Goal: Task Accomplishment & Management: Manage account settings

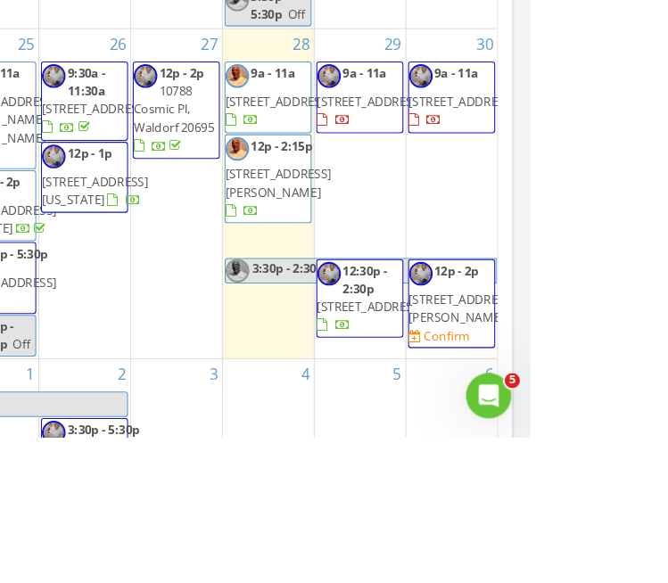
scroll to position [457, 0]
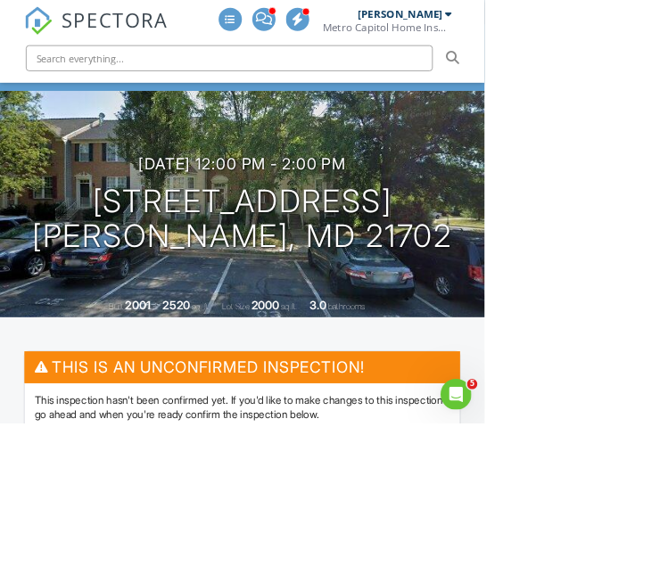
scroll to position [160, 0]
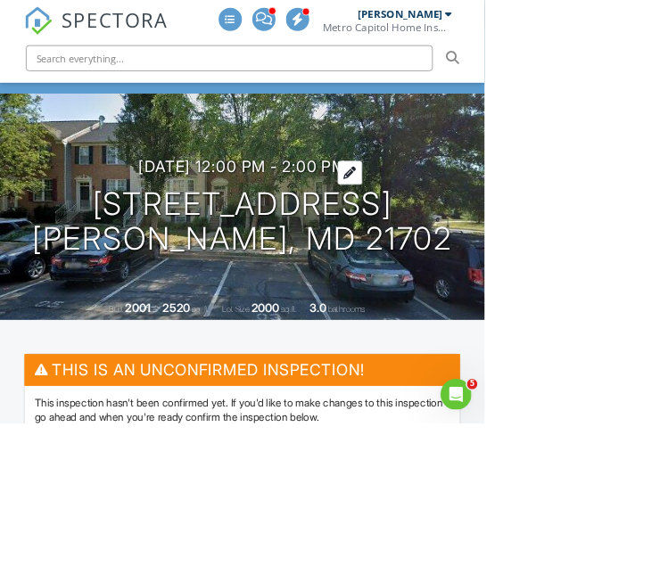
click at [239, 232] on h3 "08/30/2025 12:00 pm - 2:00 pm" at bounding box center [334, 230] width 286 height 24
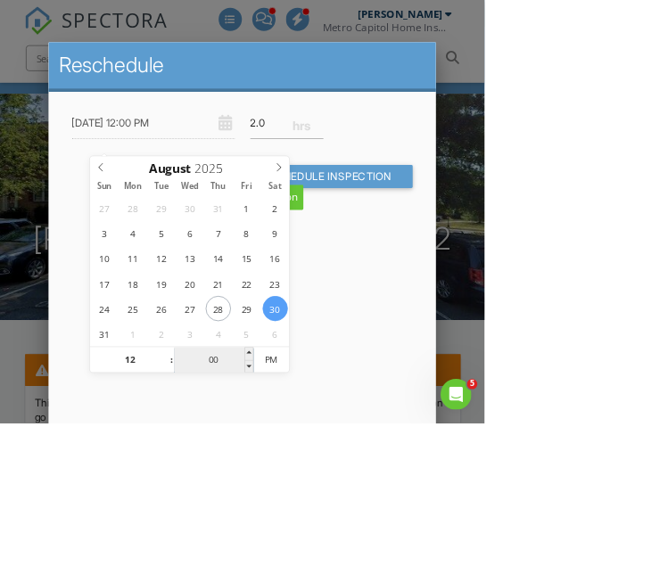
click at [297, 493] on input "00" at bounding box center [295, 498] width 110 height 36
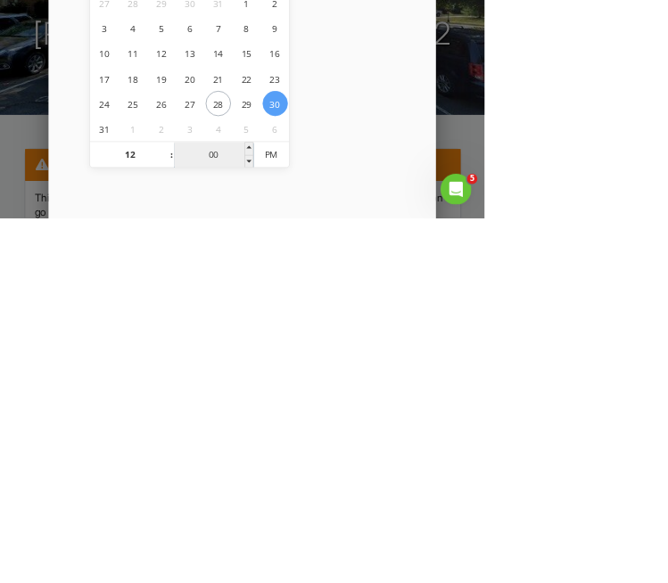
type input "03"
type input "08/30/2025 12:03 PM"
type input "30"
type input "08/30/2025 12:30 PM"
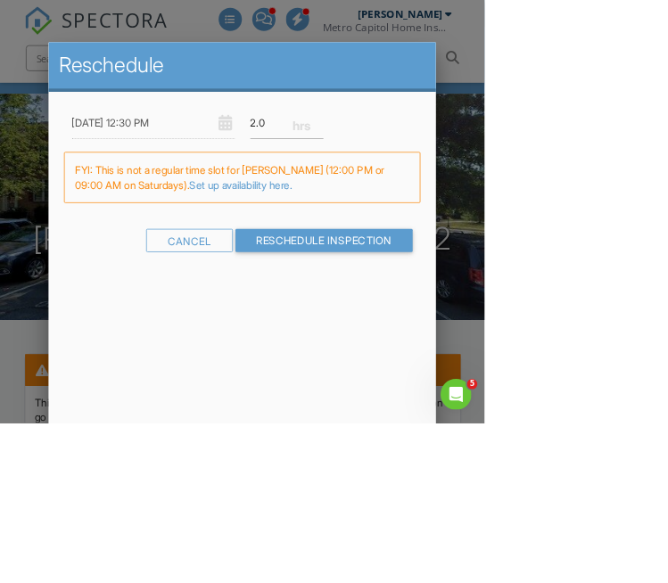
click at [667, 63] on div at bounding box center [334, 275] width 668 height 729
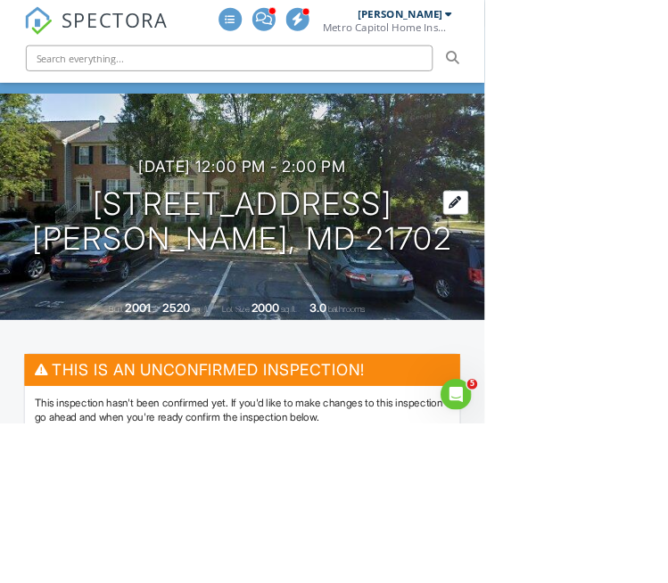
click at [416, 259] on h1 "1803 Country Run Way Frederick, MD 21702" at bounding box center [334, 306] width 579 height 95
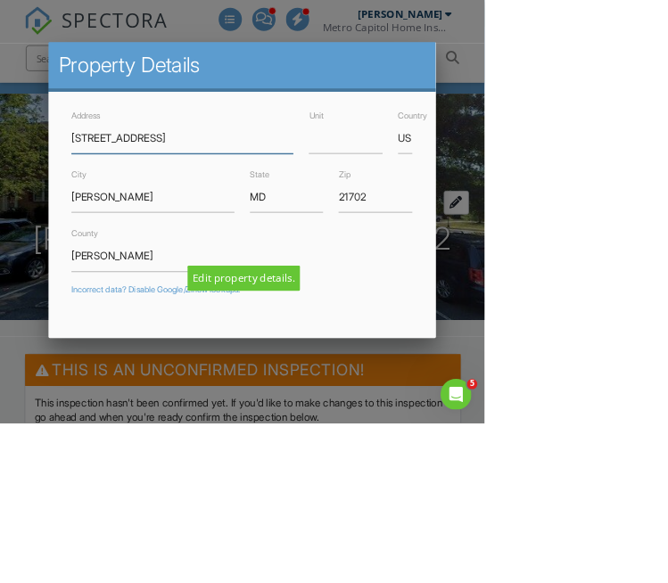
scroll to position [326, 0]
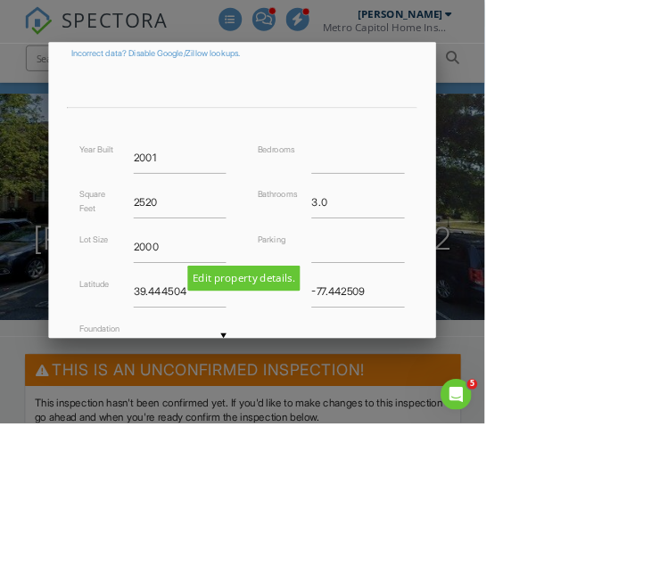
click at [444, 565] on div "Cancel" at bounding box center [415, 555] width 57 height 32
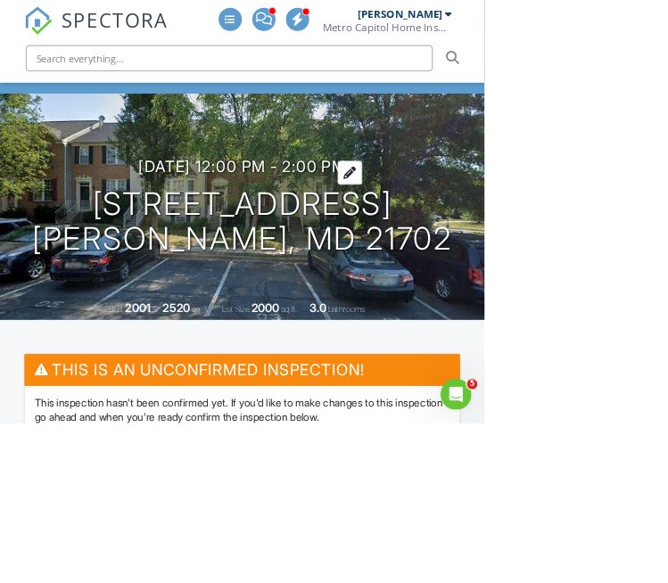
click at [208, 222] on h3 "08/30/2025 12:00 pm - 2:00 pm" at bounding box center [334, 230] width 286 height 24
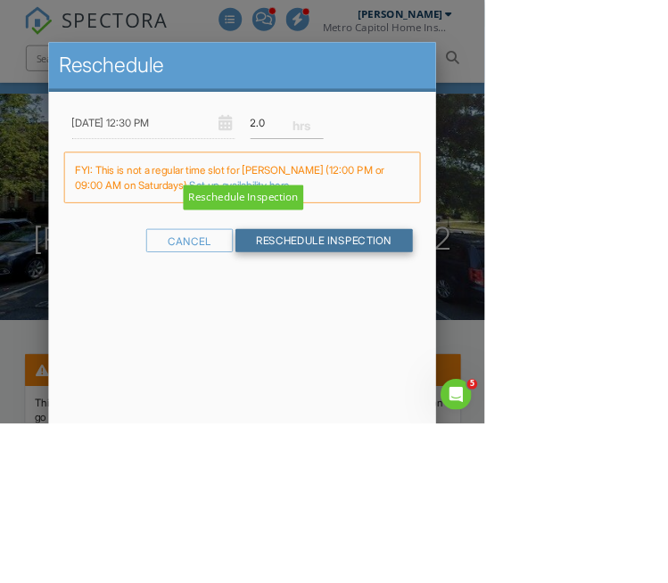
click at [570, 348] on input "Reschedule Inspection" at bounding box center [447, 332] width 245 height 32
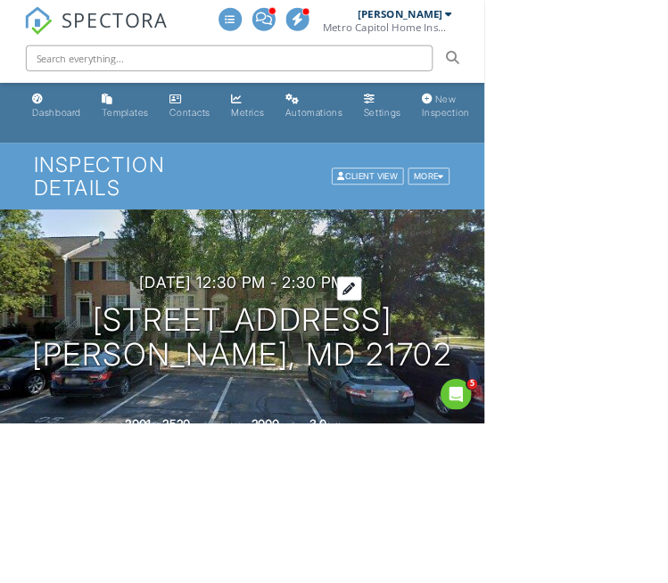
click at [241, 385] on h3 "[DATE] 12:30 pm - 2:30 pm" at bounding box center [334, 389] width 284 height 24
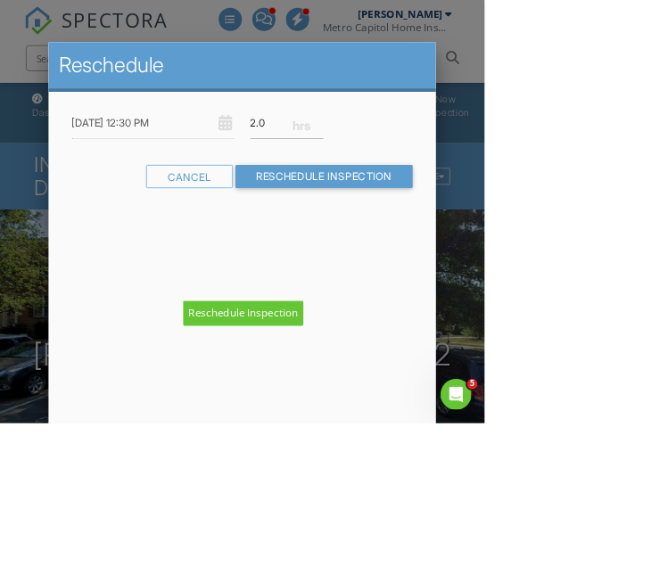
click at [62, 352] on div at bounding box center [334, 275] width 668 height 729
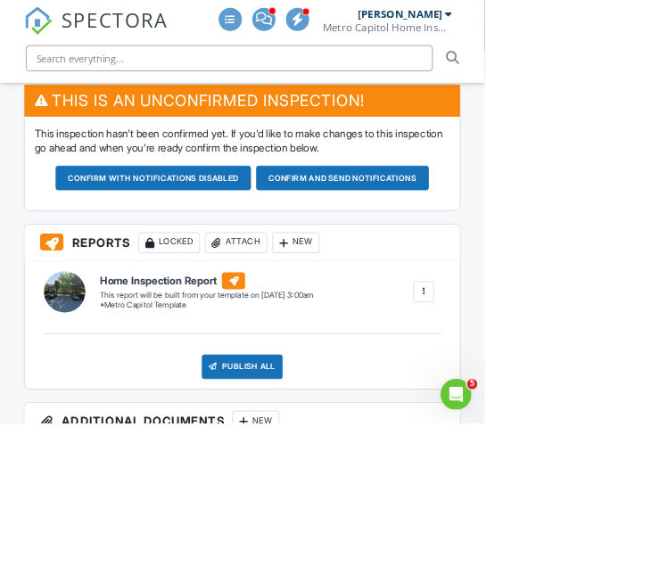
scroll to position [522, 0]
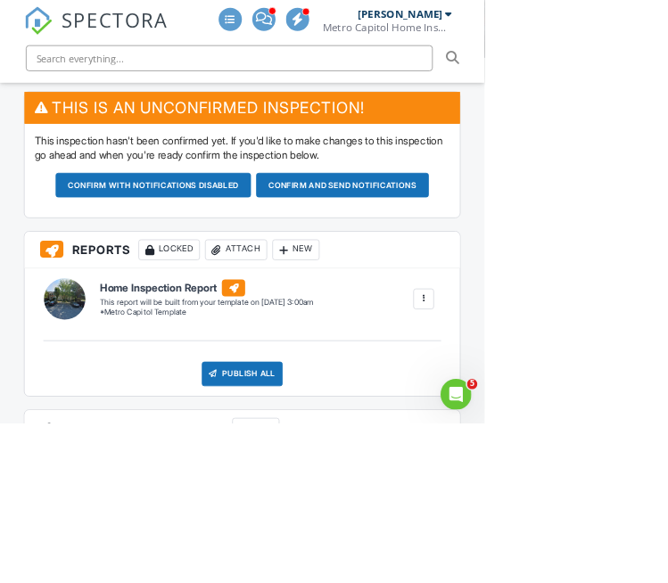
click at [346, 255] on button "Confirm and send notifications" at bounding box center [211, 255] width 269 height 34
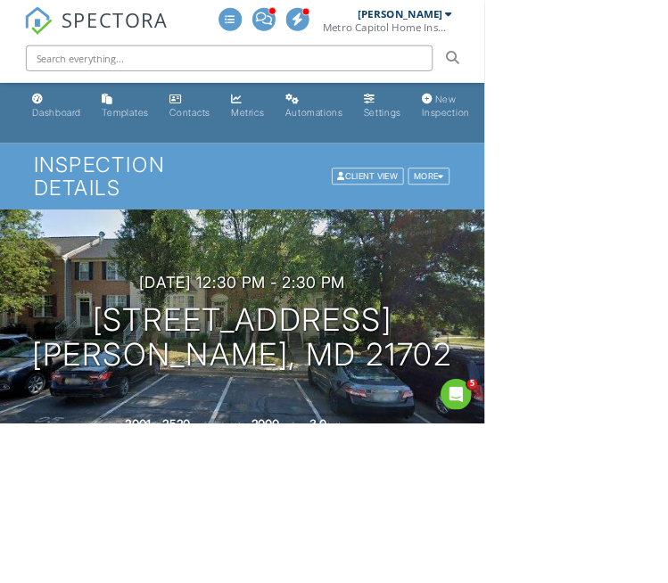
click at [103, 41] on span "SPECTORA" at bounding box center [158, 27] width 146 height 37
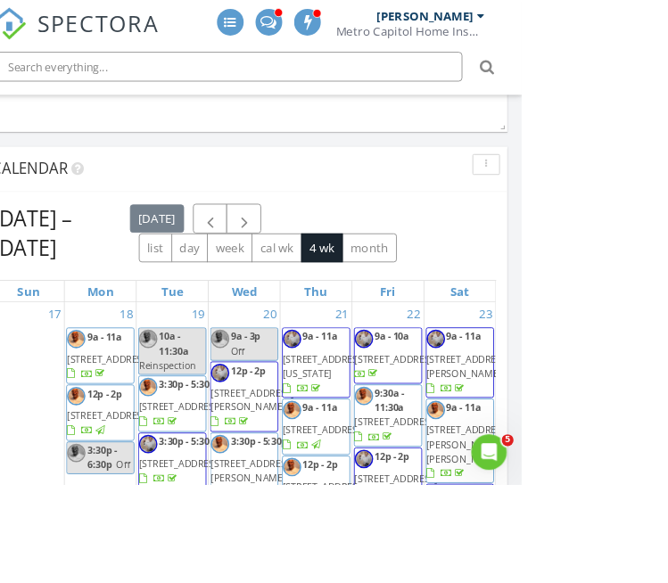
scroll to position [2043, 0]
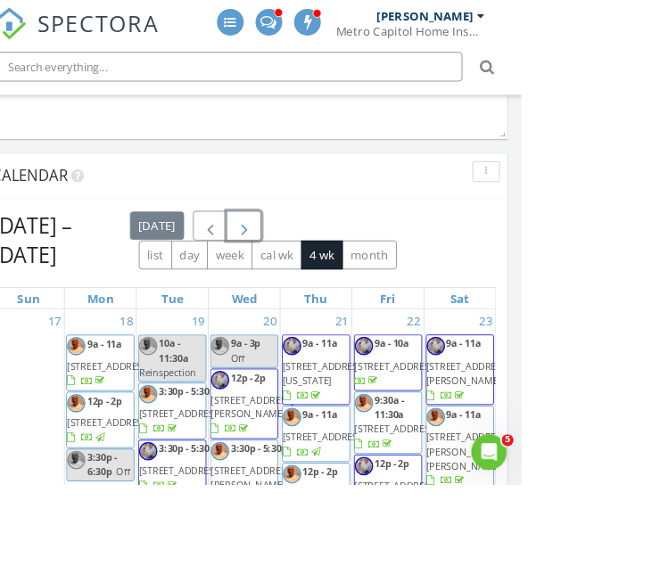
click at [345, 264] on span "button" at bounding box center [334, 271] width 21 height 21
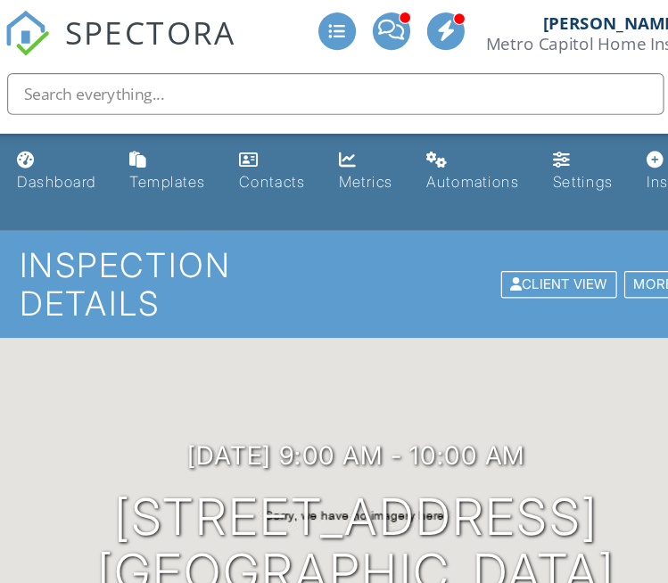
click at [273, 71] on input "text" at bounding box center [316, 80] width 561 height 36
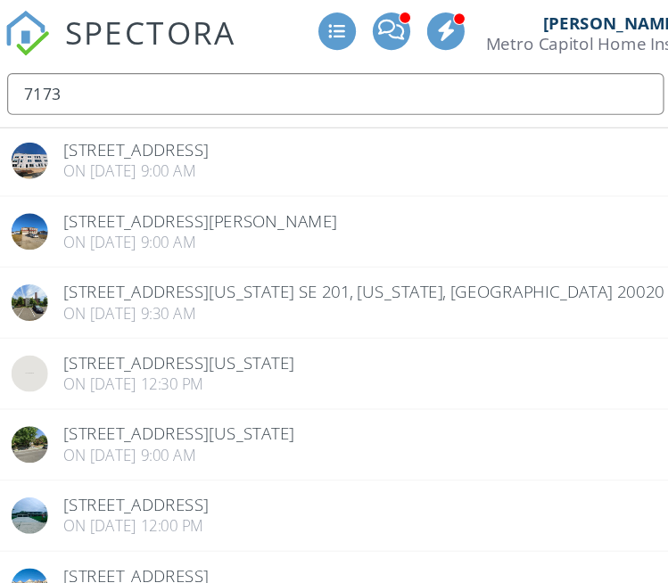
scroll to position [95, 0]
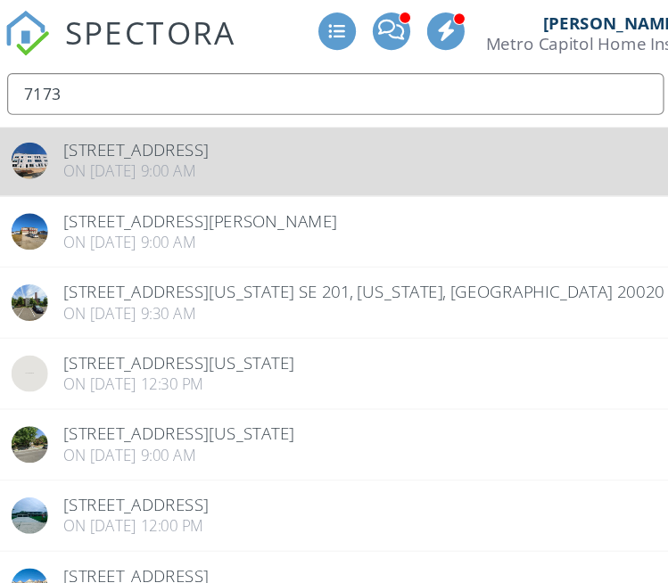
type input "7173"
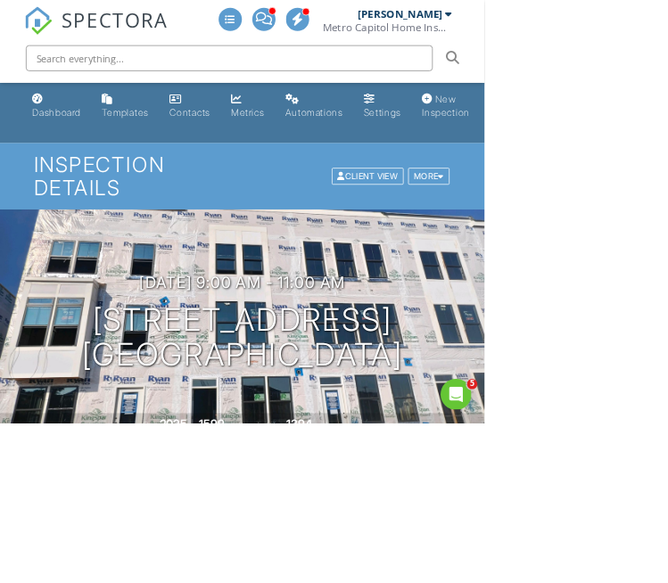
click at [68, 44] on img at bounding box center [52, 28] width 39 height 39
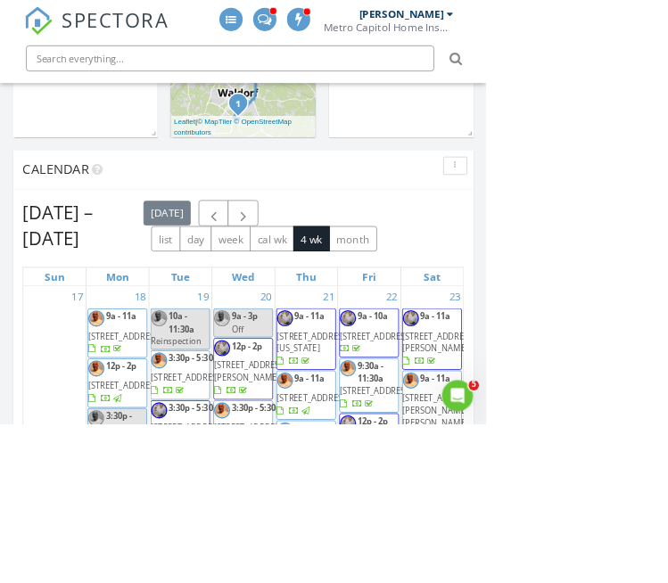
scroll to position [951, 0]
click at [355, 304] on button "button" at bounding box center [334, 294] width 42 height 37
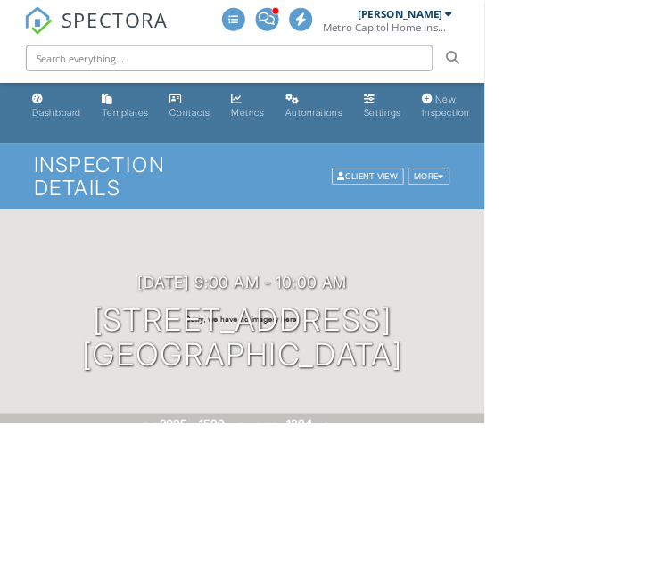
scroll to position [70, 0]
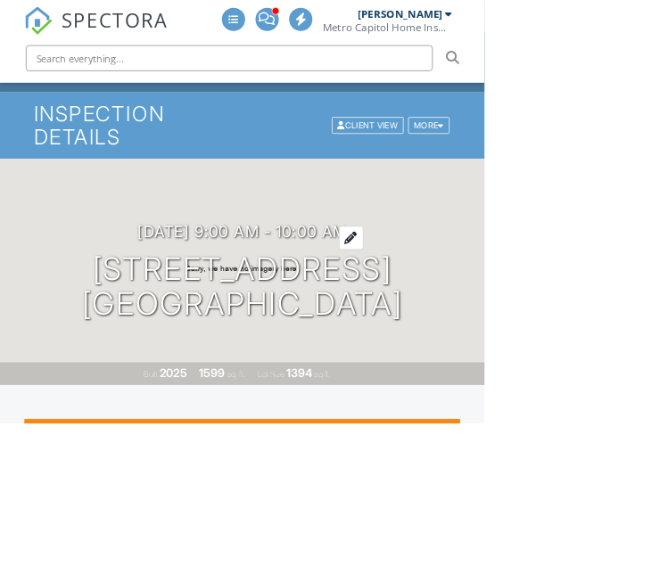
click at [213, 321] on h3 "09/17/2025 9:00 am - 10:00 am" at bounding box center [334, 319] width 289 height 24
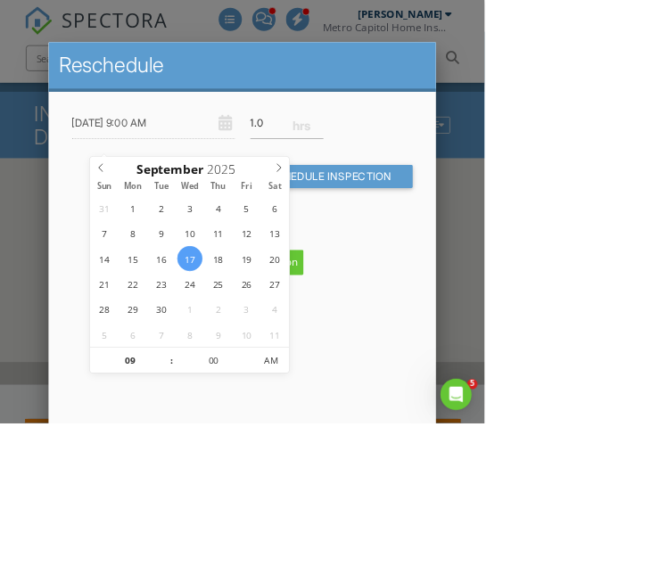
scroll to position [0, 0]
type input "[DATE] 9:00 AM"
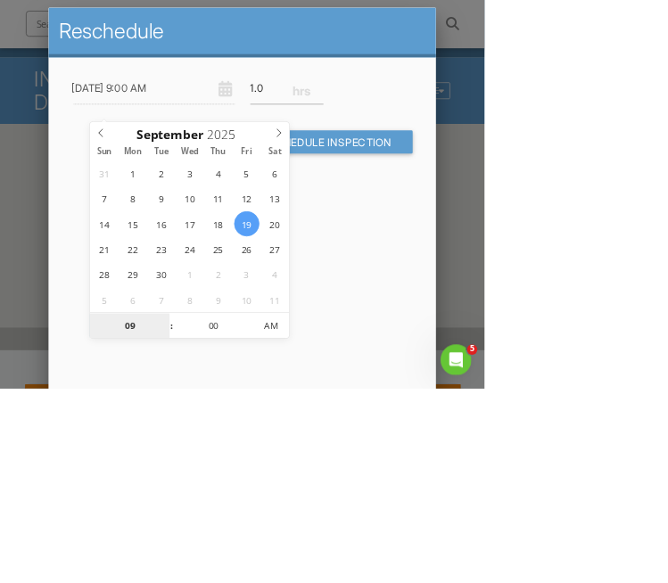
scroll to position [70, 0]
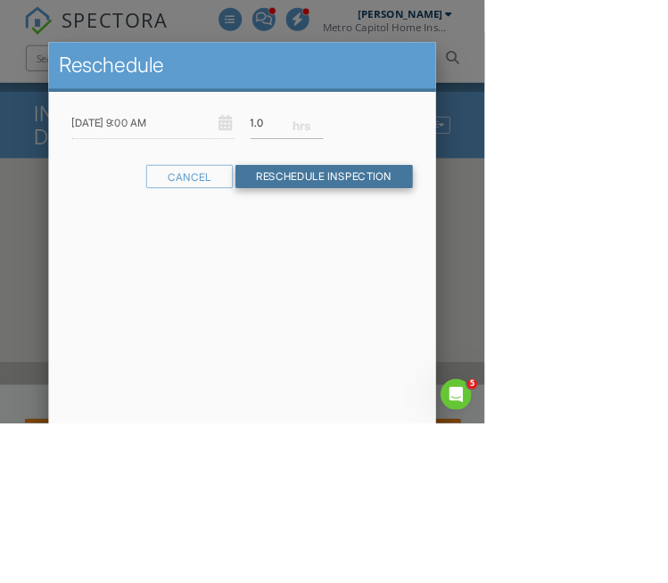
click at [570, 259] on input "Reschedule Inspection" at bounding box center [447, 243] width 245 height 32
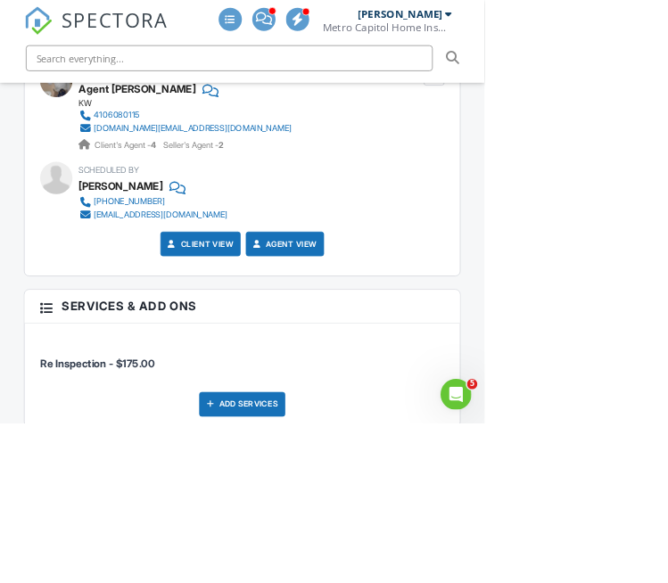
scroll to position [2684, 0]
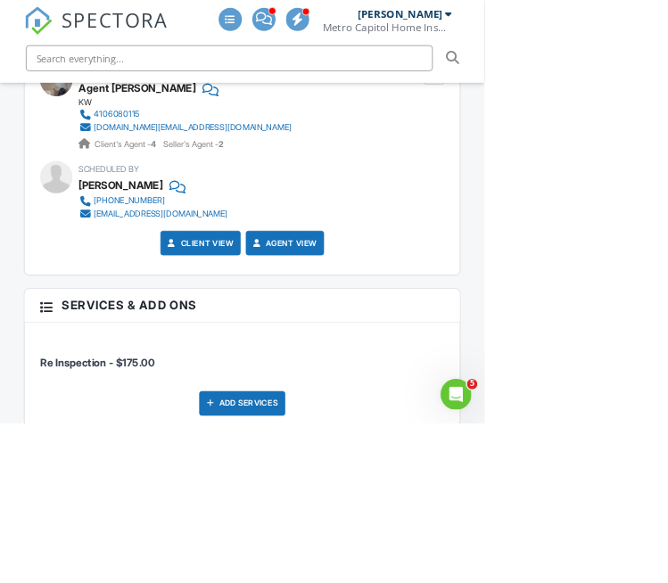
click at [351, 554] on div "Add Services" at bounding box center [334, 556] width 119 height 34
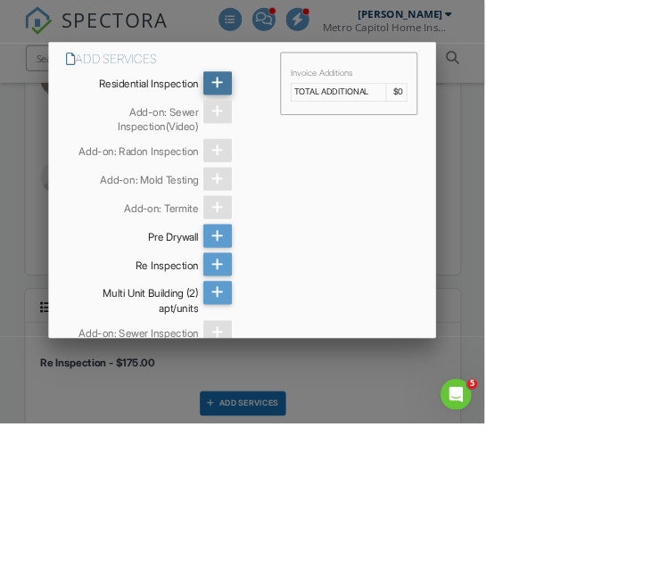
click at [309, 131] on icon at bounding box center [300, 115] width 17 height 32
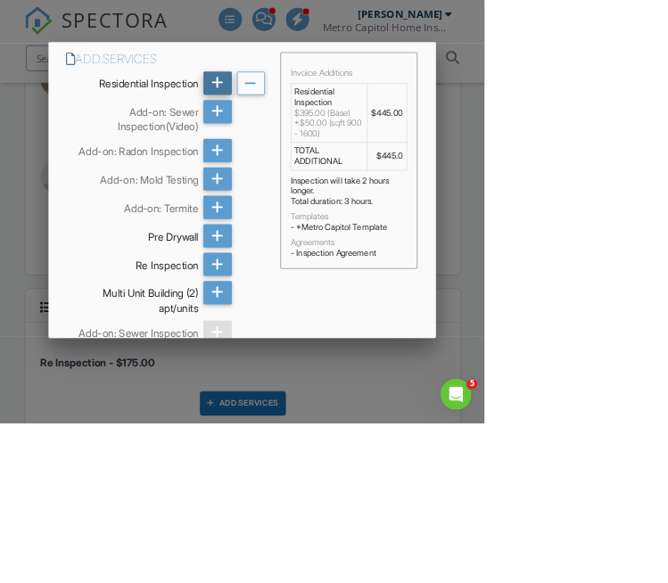
scroll to position [186, 0]
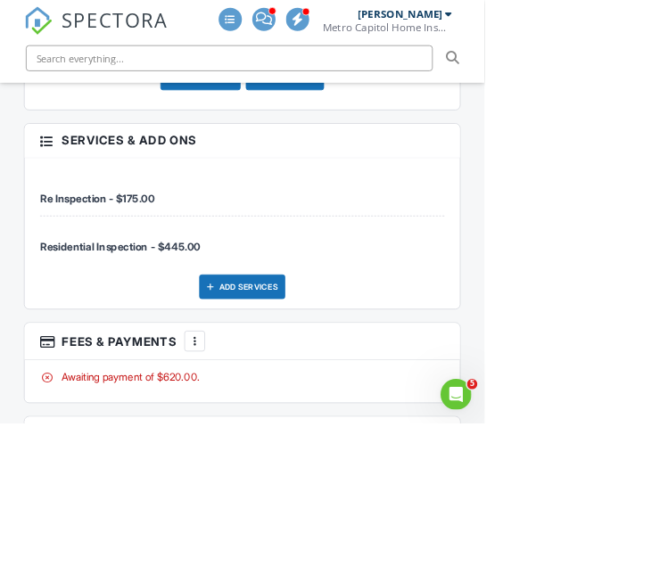
scroll to position [2928, 0]
click at [320, 387] on div "Add Services" at bounding box center [334, 397] width 119 height 34
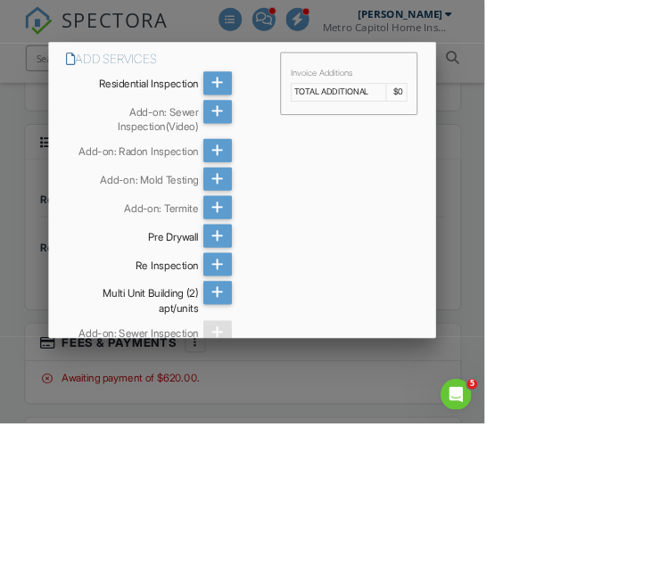
click at [25, 340] on div at bounding box center [334, 275] width 668 height 729
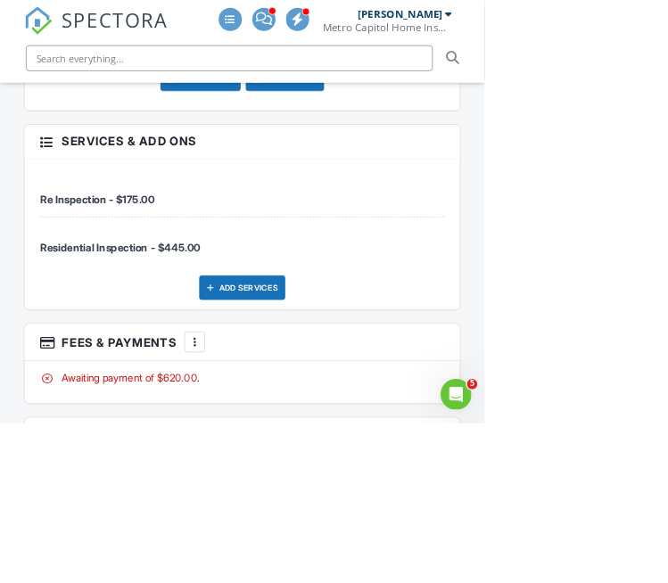
click at [266, 468] on div at bounding box center [268, 472] width 18 height 18
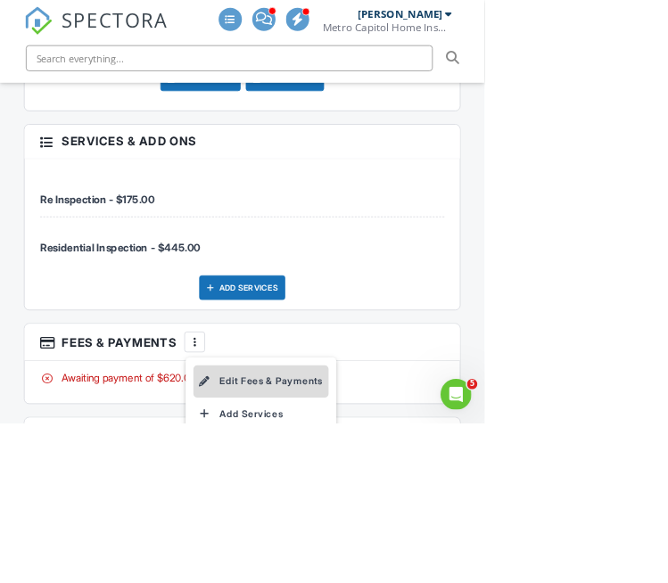
click at [435, 504] on li "Edit Fees & Payments" at bounding box center [360, 526] width 186 height 45
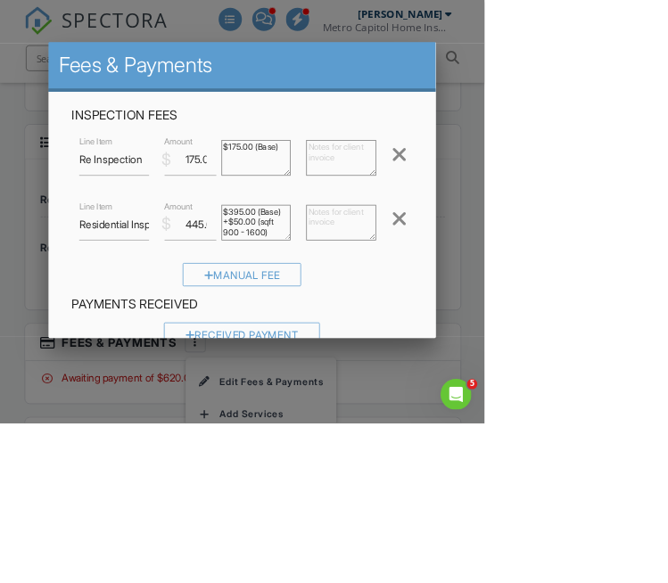
click at [562, 227] on div at bounding box center [550, 213] width 21 height 29
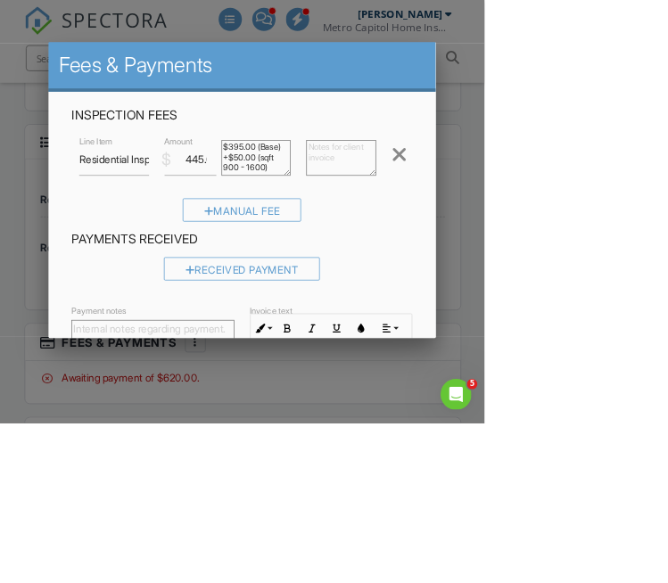
click at [519, 243] on textarea at bounding box center [471, 218] width 96 height 49
click at [299, 243] on input "445.00" at bounding box center [262, 221] width 71 height 44
click at [519, 227] on textarea "1/2 off" at bounding box center [471, 218] width 96 height 49
type textarea "1/2 off 445"
click at [299, 243] on input "445.00" at bounding box center [262, 221] width 71 height 44
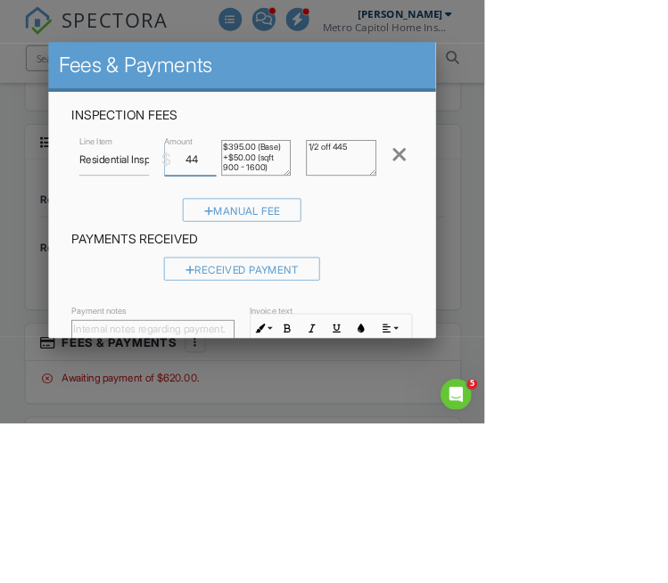
type input "4"
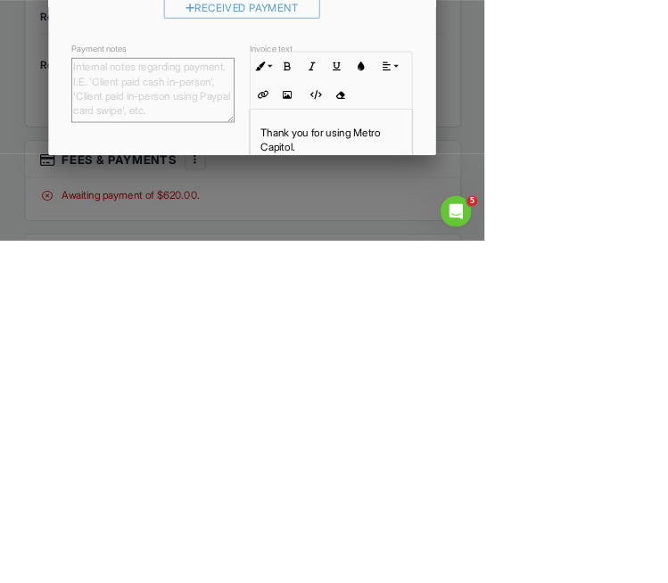
type input "222.50"
click at [580, 582] on input "Save" at bounding box center [532, 571] width 95 height 32
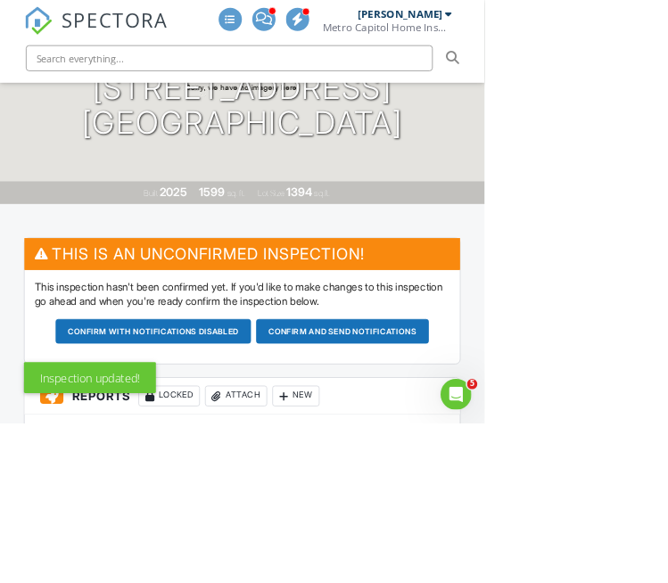
scroll to position [325, 0]
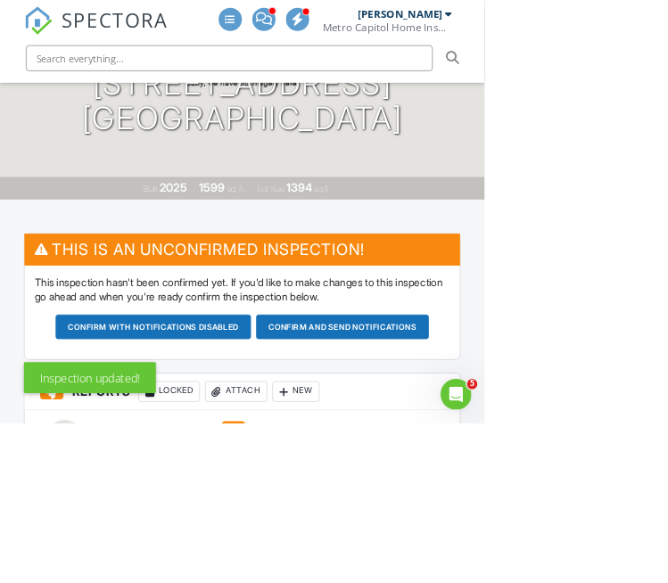
click at [346, 441] on button "Confirm and send notifications" at bounding box center [211, 451] width 269 height 34
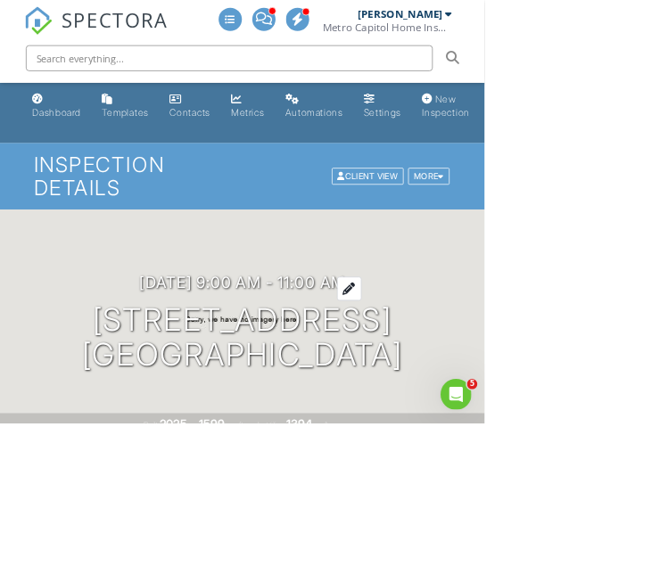
click at [455, 400] on h3 "[DATE] 9:00 am - 11:00 am" at bounding box center [335, 389] width 284 height 24
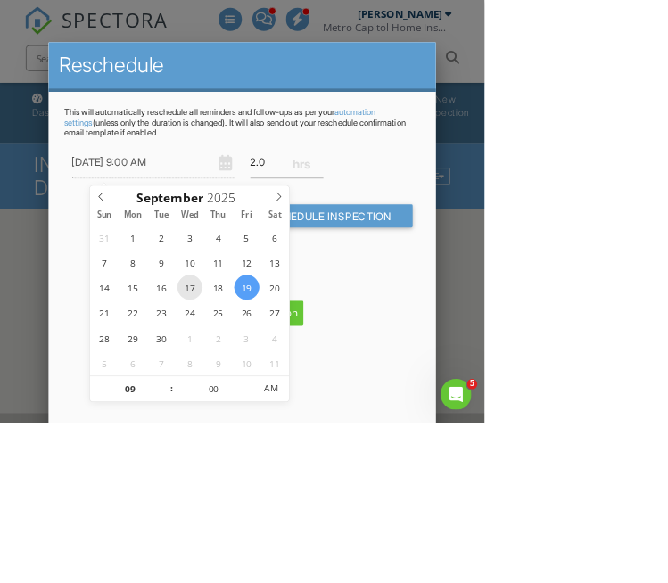
type input "09/17/2025 9:00 AM"
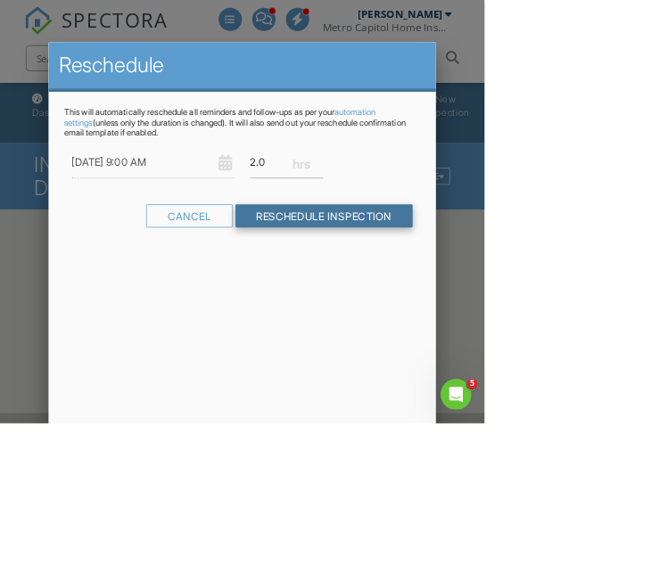
click at [570, 289] on input "Reschedule Inspection" at bounding box center [447, 298] width 245 height 32
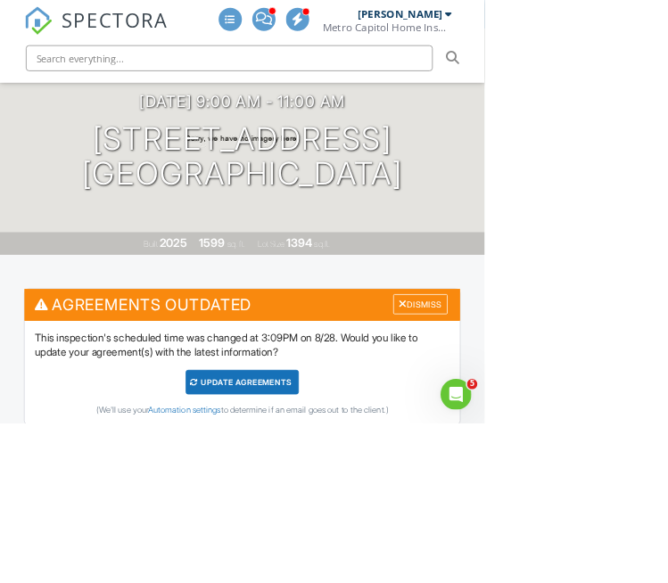
scroll to position [244, 0]
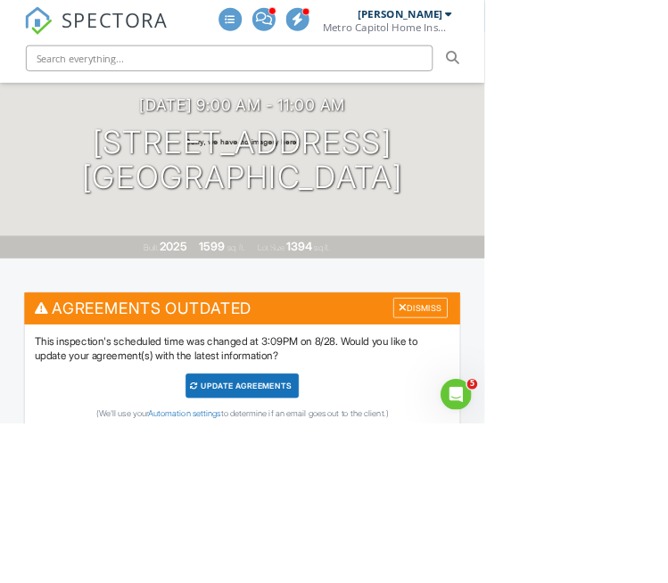
click at [307, 534] on div "Update Agreements" at bounding box center [334, 532] width 156 height 34
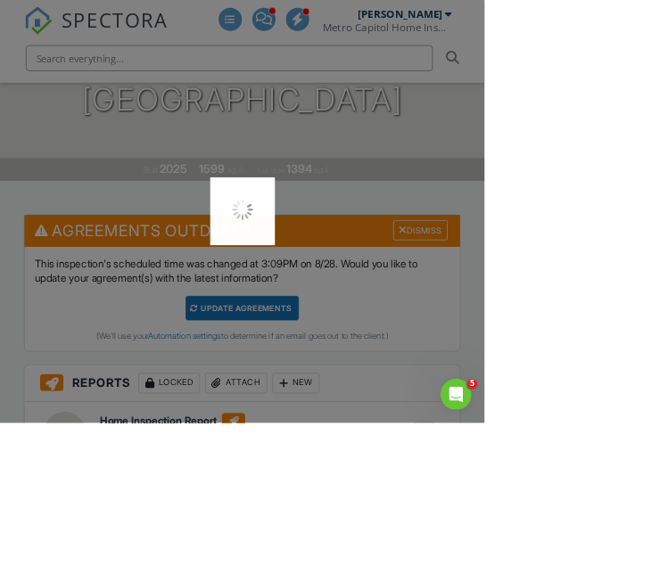
scroll to position [362, 0]
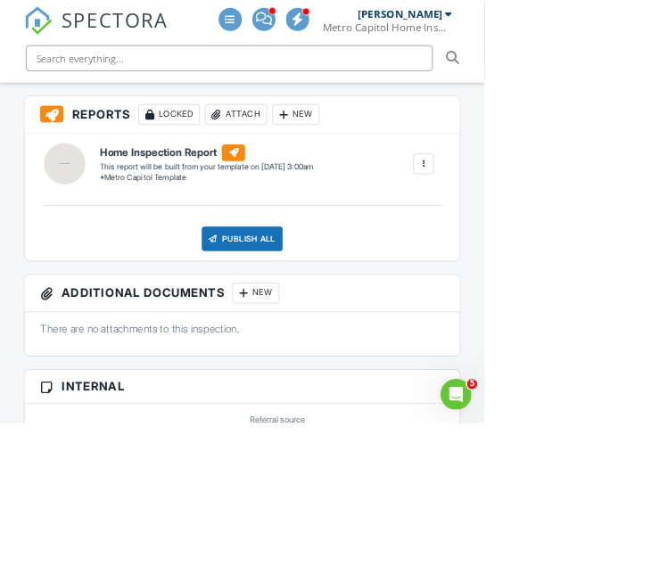
scroll to position [520, 0]
